Goal: Transaction & Acquisition: Purchase product/service

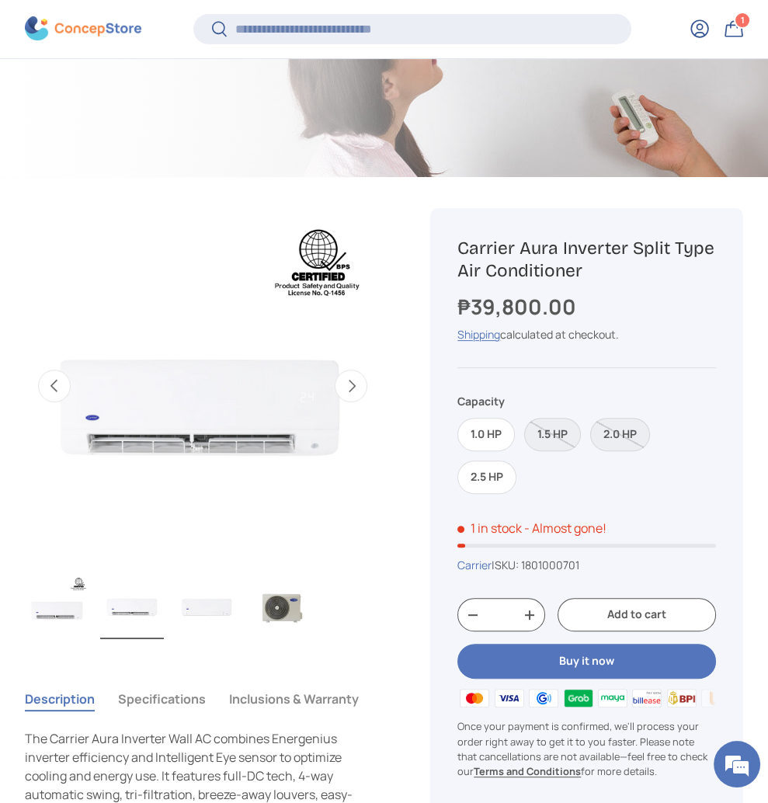
scroll to position [0, 364]
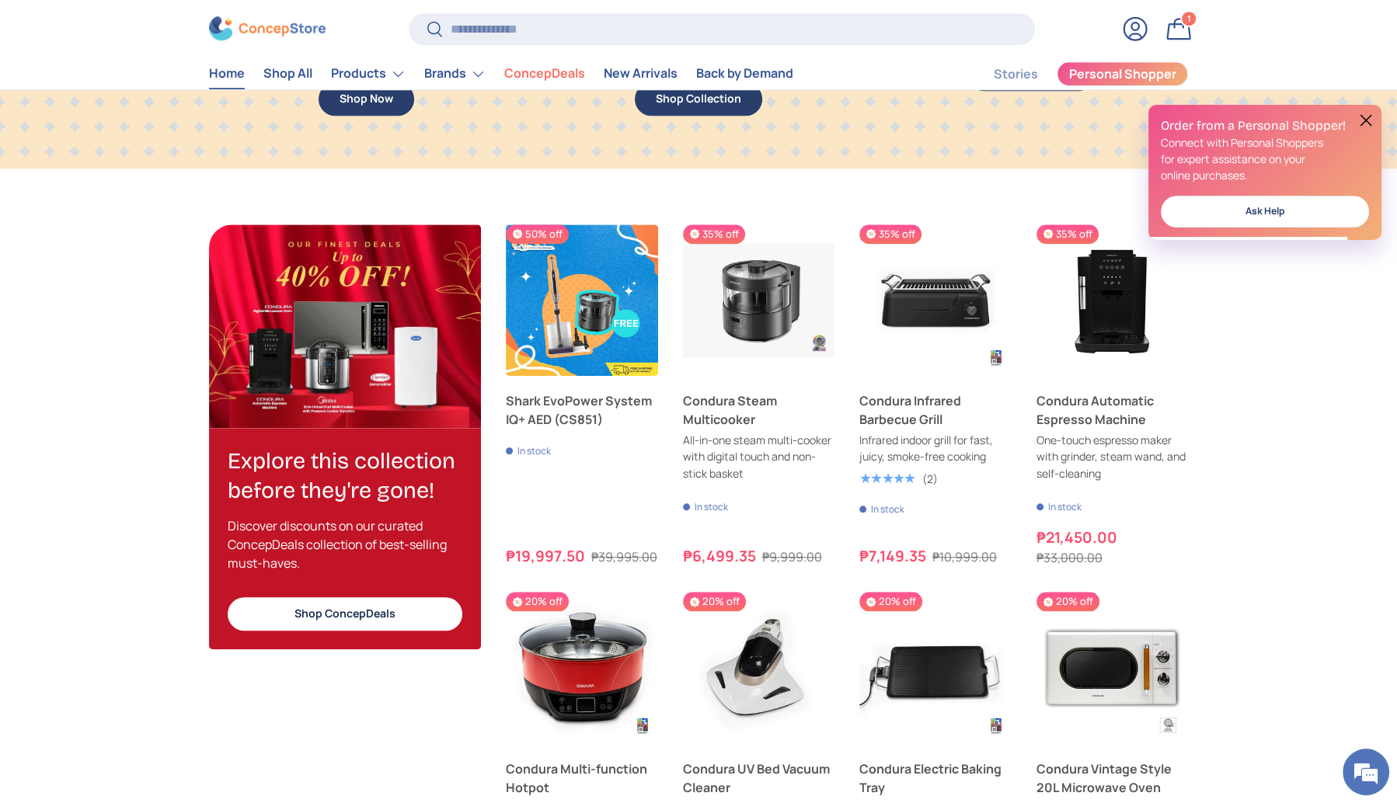
scroll to position [1332, 0]
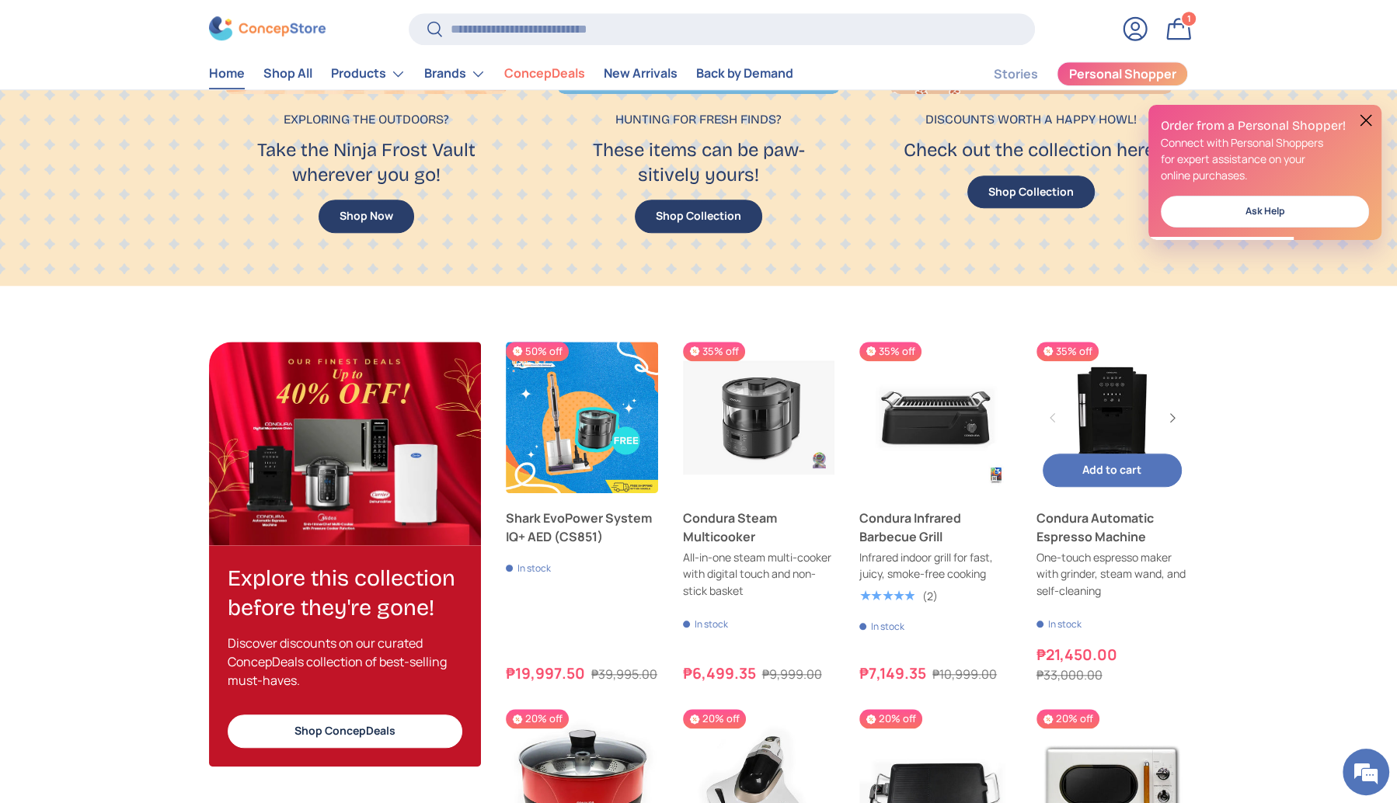
click at [1087, 408] on link "Condura Automatic Espresso Machine" at bounding box center [1112, 418] width 152 height 152
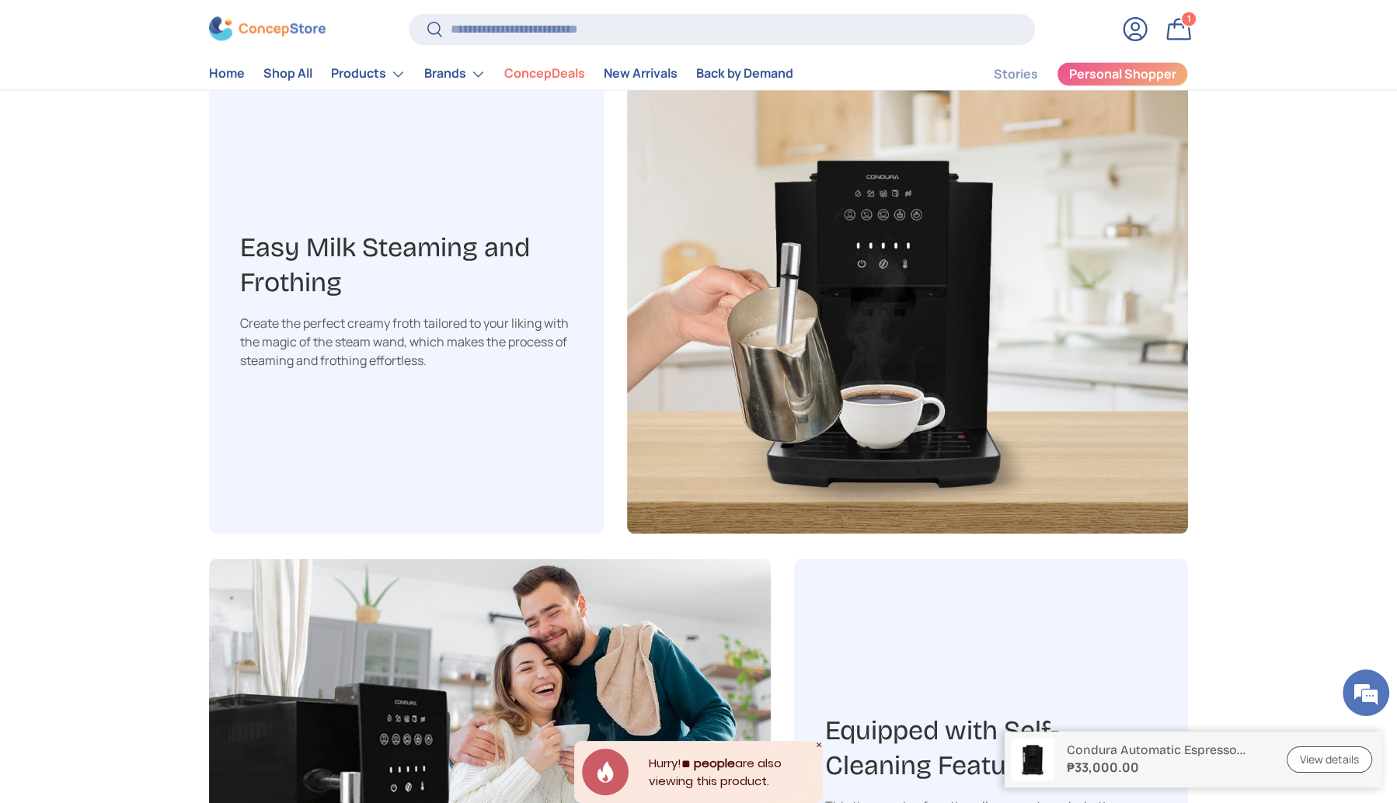
scroll to position [2294, 0]
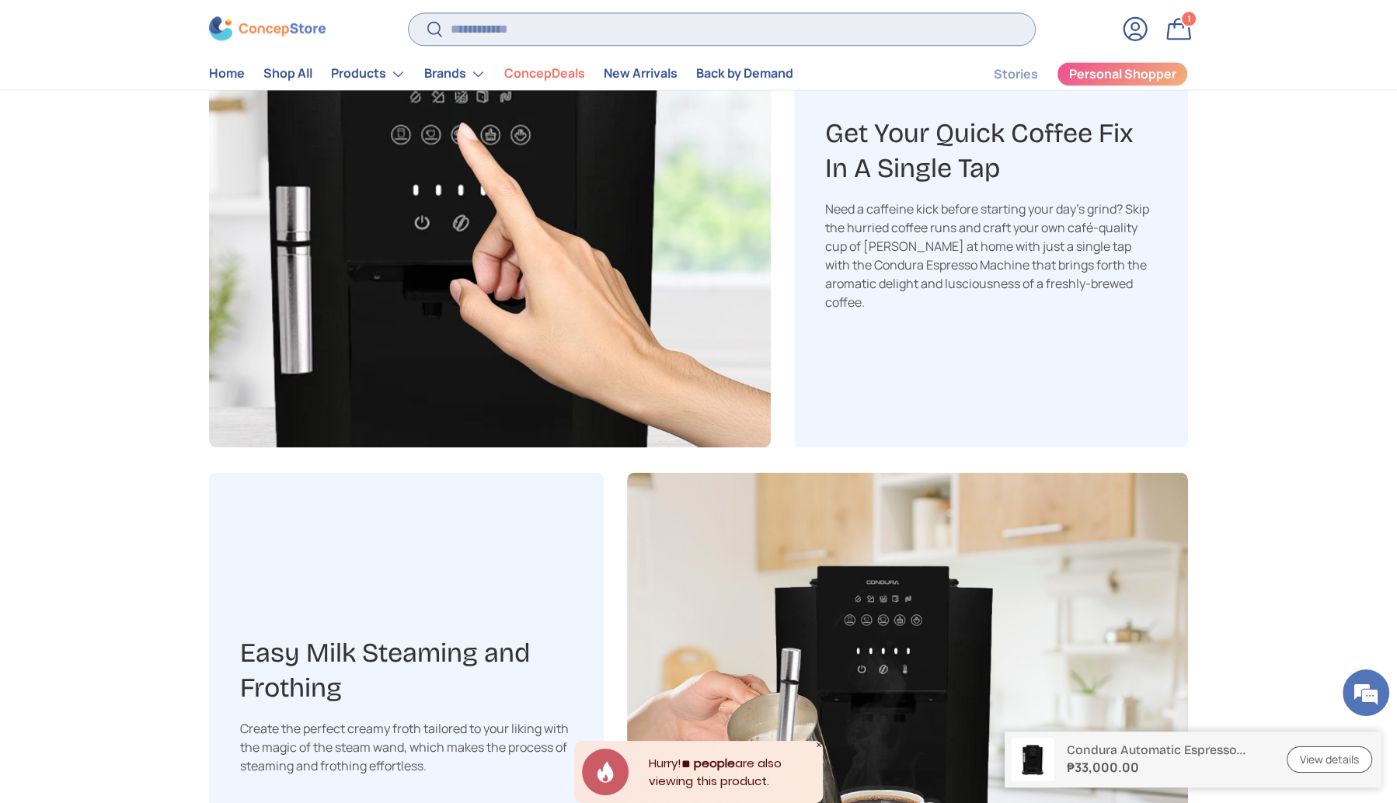
click at [486, 26] on input "Search" at bounding box center [722, 29] width 626 height 32
